Goal: Navigation & Orientation: Understand site structure

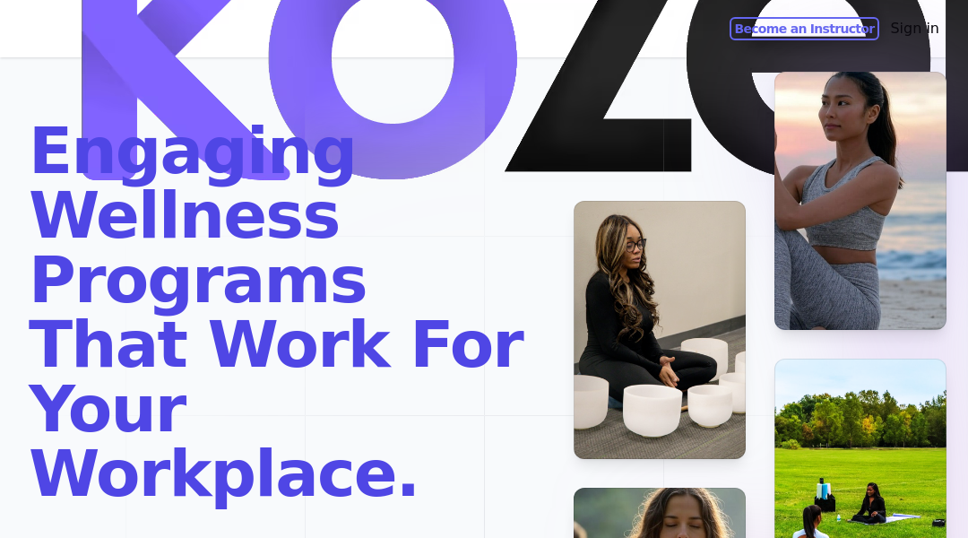
scroll to position [3460, 0]
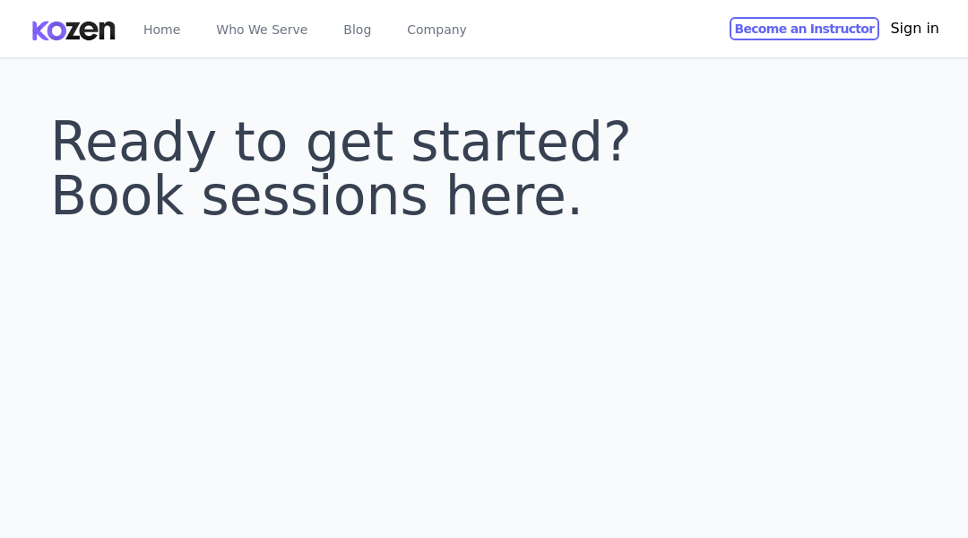
scroll to position [65, 0]
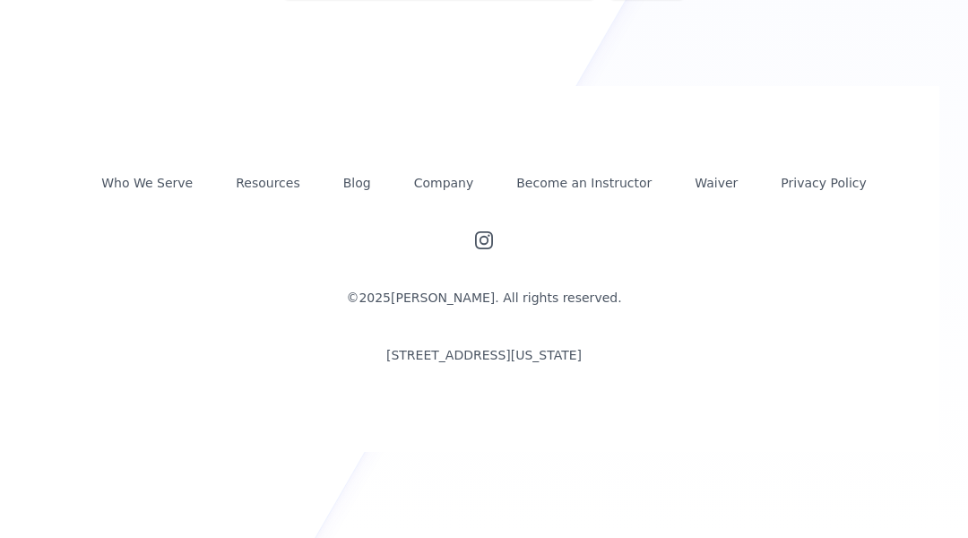
scroll to position [409, 0]
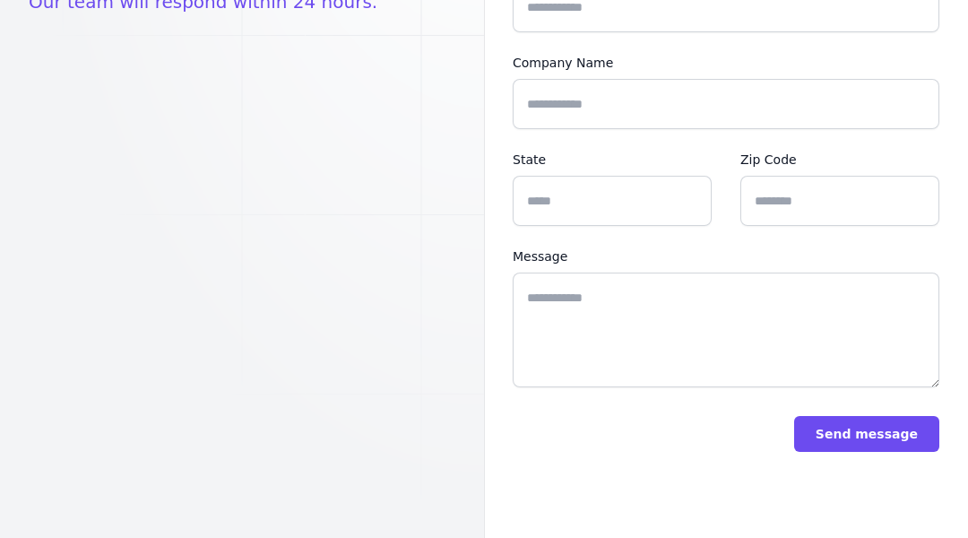
scroll to position [380, 0]
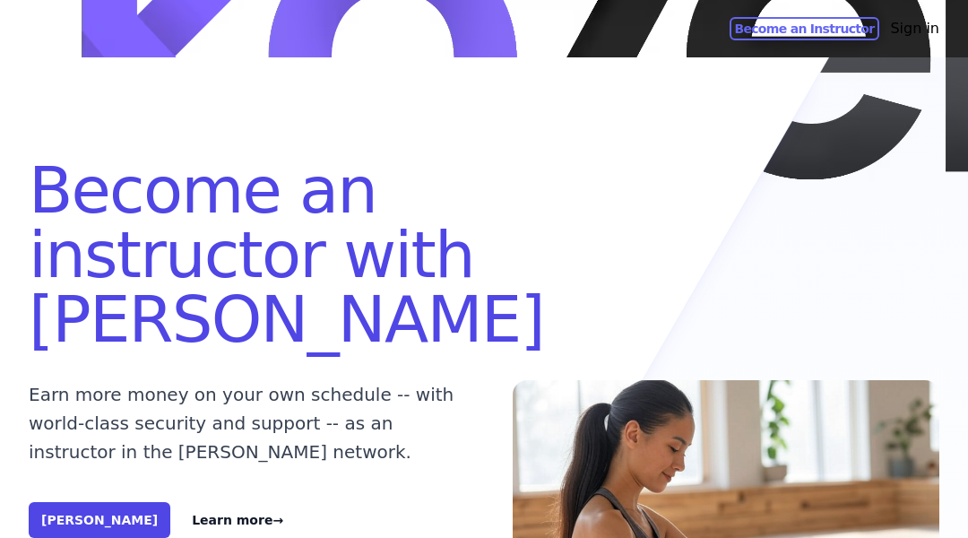
scroll to position [7612, 0]
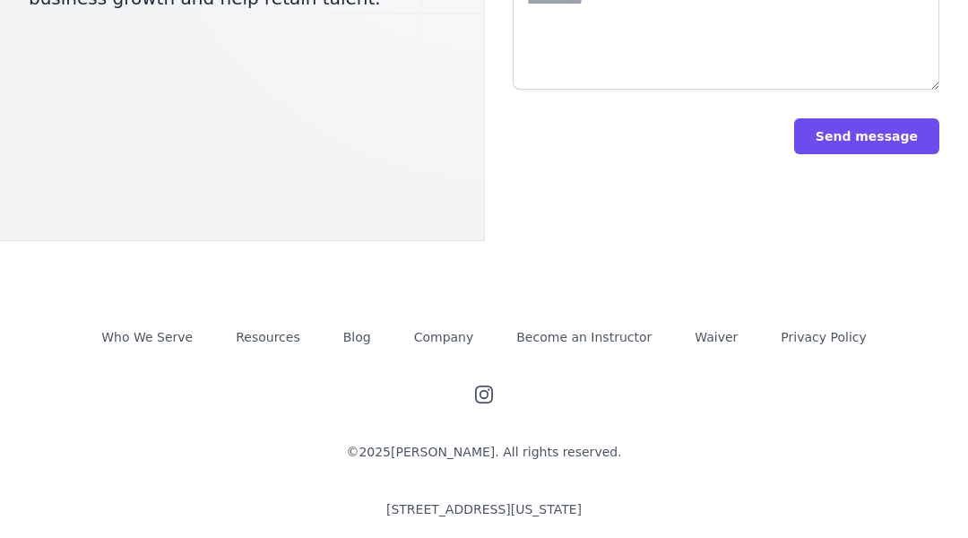
scroll to position [6806, 0]
